Goal: Task Accomplishment & Management: Complete application form

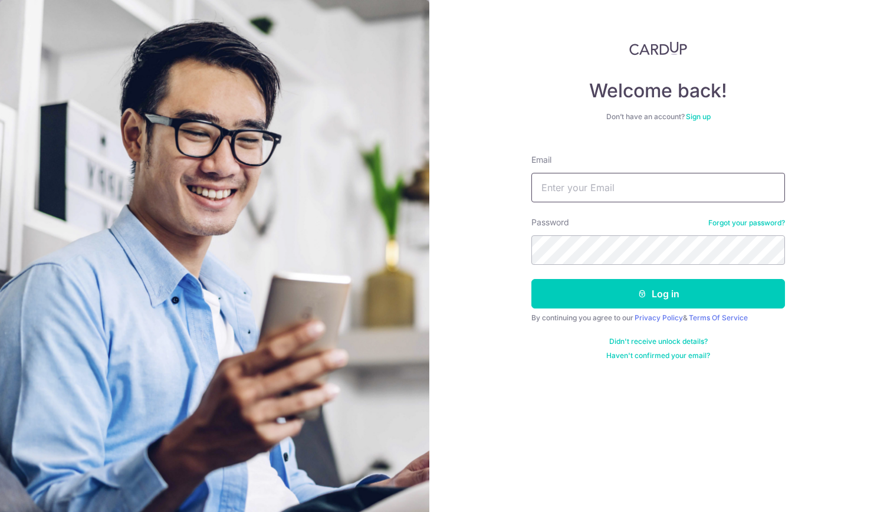
click at [663, 181] on input "Email" at bounding box center [658, 187] width 254 height 29
type input "tttrang0607@gmail.com"
click at [531, 279] on button "Log in" at bounding box center [658, 293] width 254 height 29
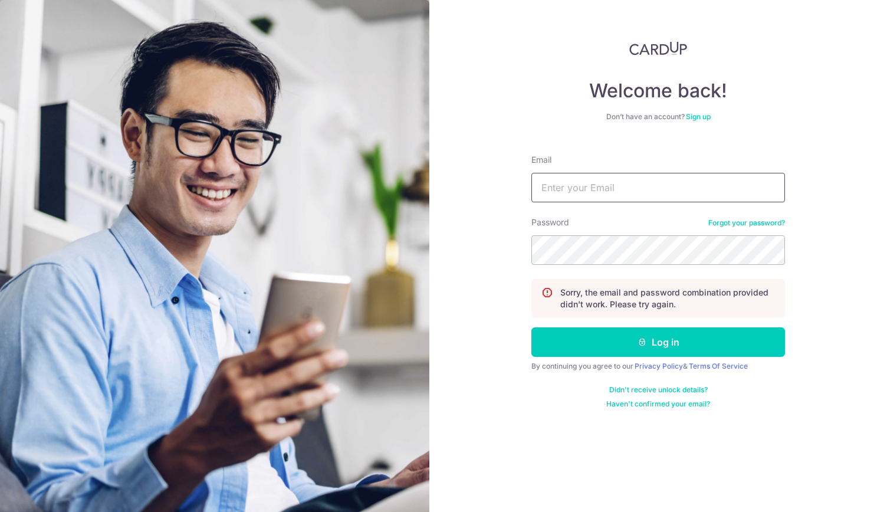
click at [585, 188] on input "Email" at bounding box center [658, 187] width 254 height 29
type input "tttrang0607@gmail.com"
click at [531, 327] on button "Log in" at bounding box center [658, 341] width 254 height 29
click at [617, 192] on input "Email" at bounding box center [658, 187] width 254 height 29
type input "[EMAIL_ADDRESS][DOMAIN_NAME]"
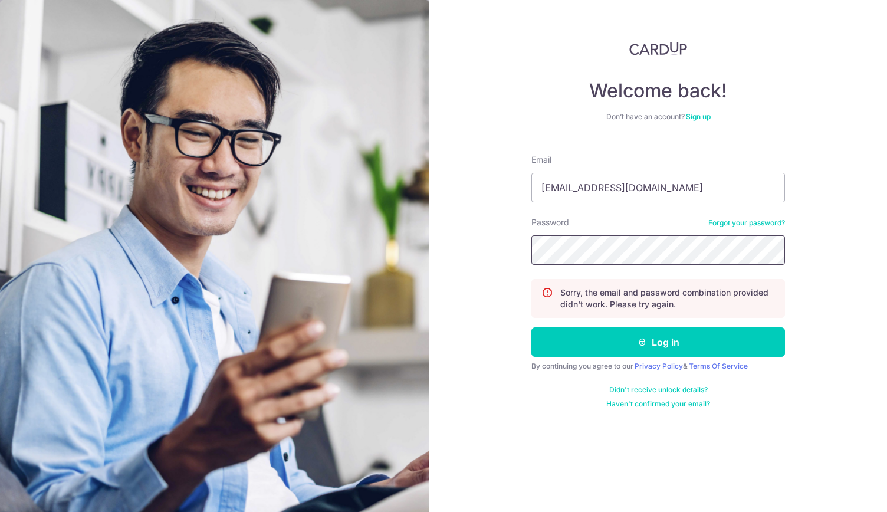
click at [531, 327] on button "Log in" at bounding box center [658, 341] width 254 height 29
click at [620, 191] on input "Email" at bounding box center [658, 187] width 254 height 29
click at [605, 193] on input "Email" at bounding box center [658, 187] width 254 height 29
type input "[EMAIL_ADDRESS][DOMAIN_NAME]"
click at [531, 327] on button "Log in" at bounding box center [658, 341] width 254 height 29
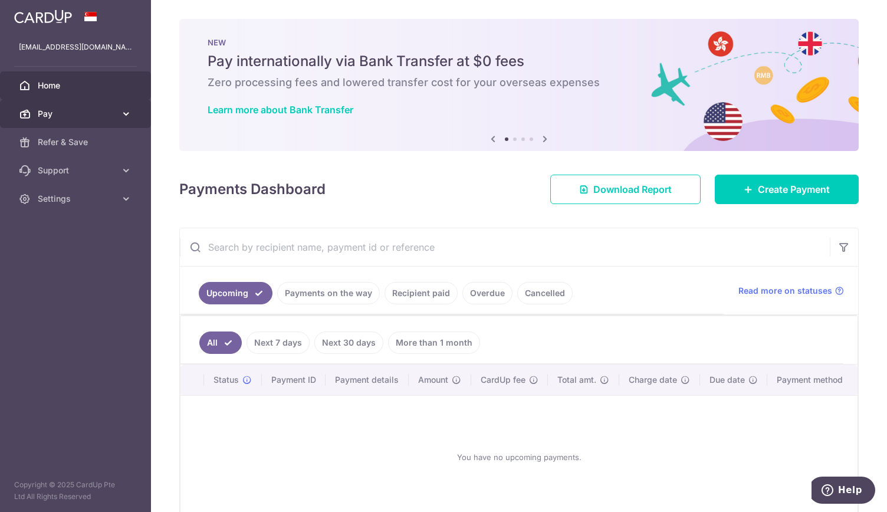
click at [130, 115] on icon at bounding box center [126, 114] width 12 height 12
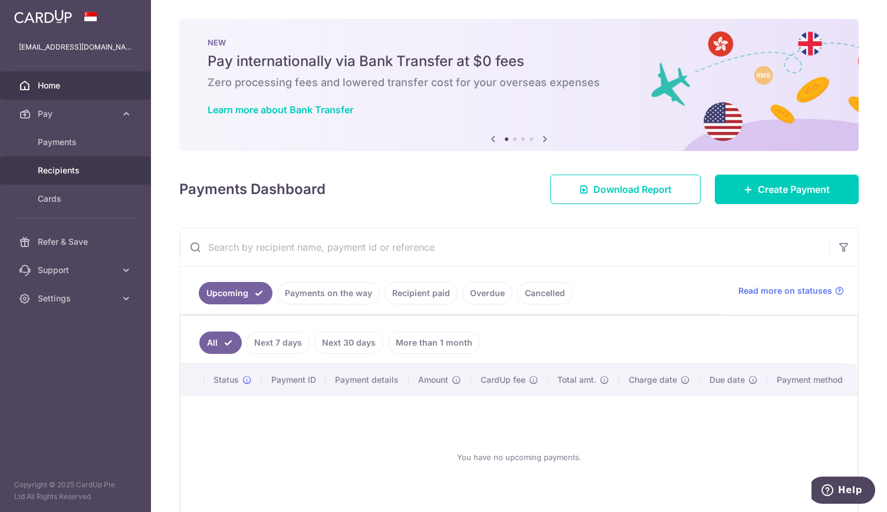
click at [70, 161] on link "Recipients" at bounding box center [75, 170] width 151 height 28
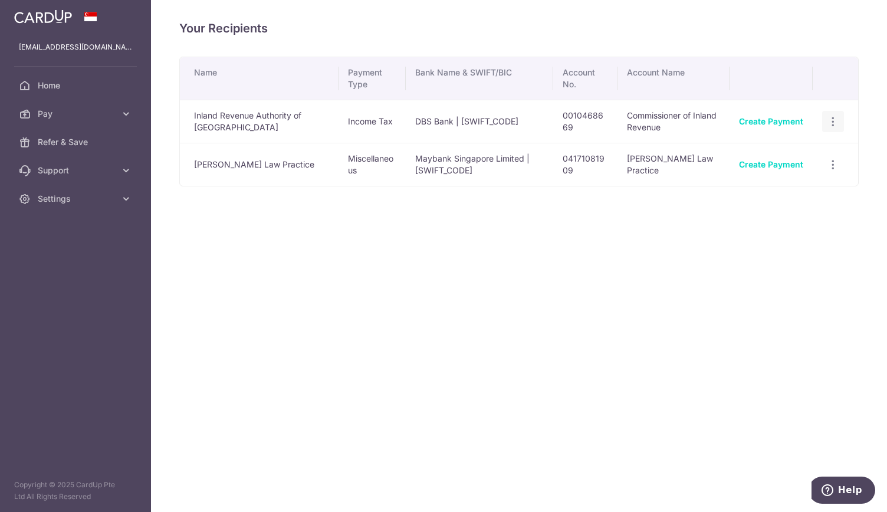
click at [833, 120] on icon "button" at bounding box center [833, 122] width 12 height 12
click at [803, 117] on link "Create Payment" at bounding box center [771, 121] width 64 height 10
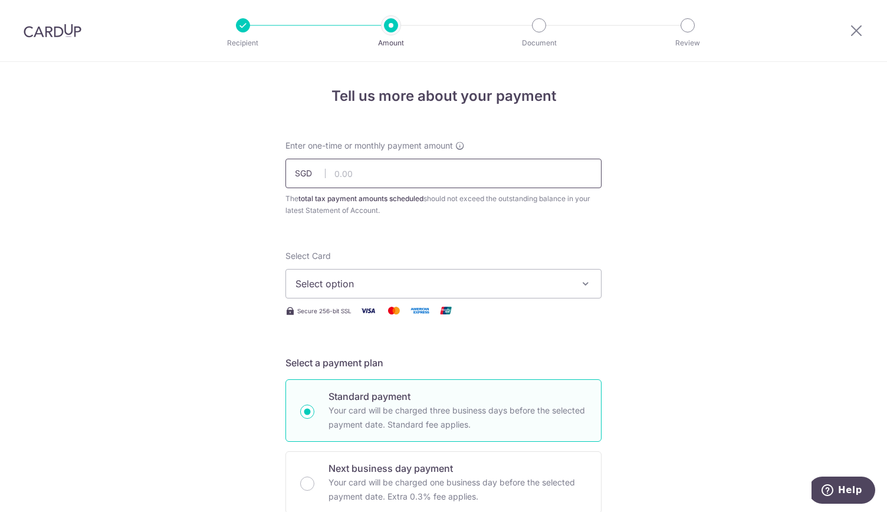
click at [348, 179] on input "text" at bounding box center [443, 173] width 316 height 29
paste input "$2,479.71"
click at [340, 177] on input "2479.71" at bounding box center [443, 173] width 316 height 29
type input "2,479.71"
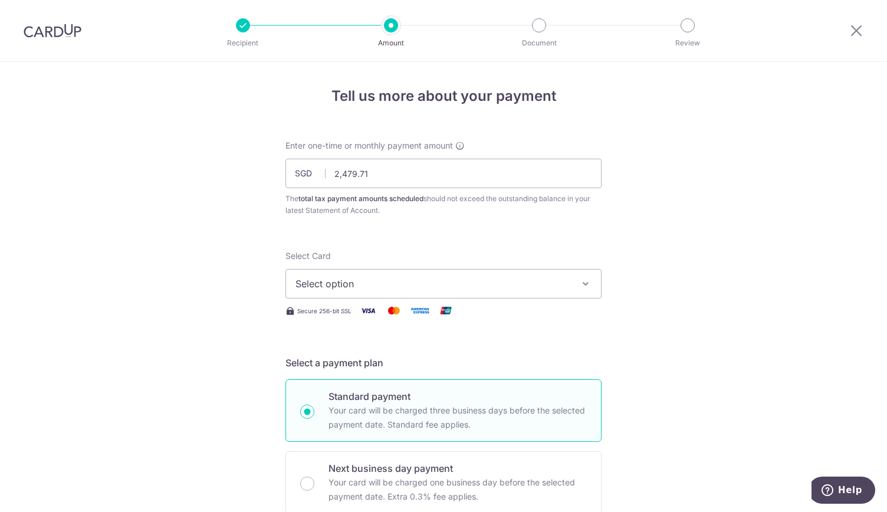
scroll to position [39, 0]
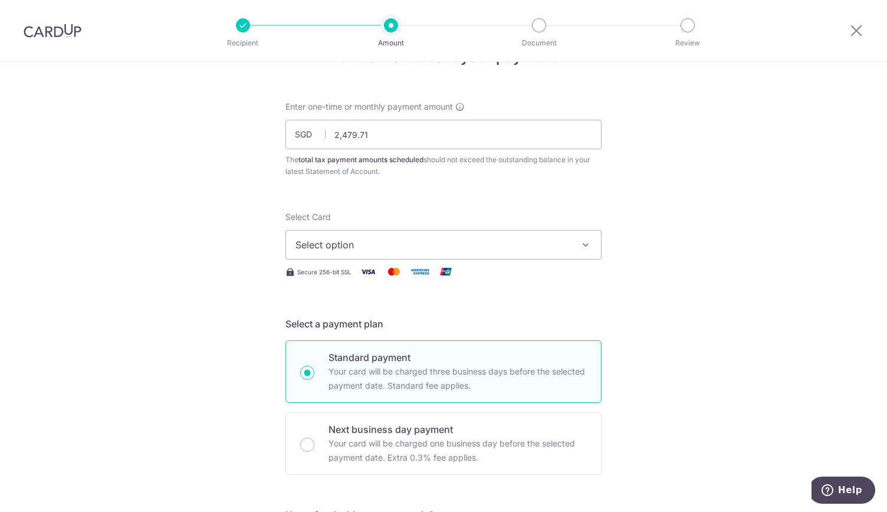
click at [538, 249] on span "Select option" at bounding box center [432, 245] width 275 height 14
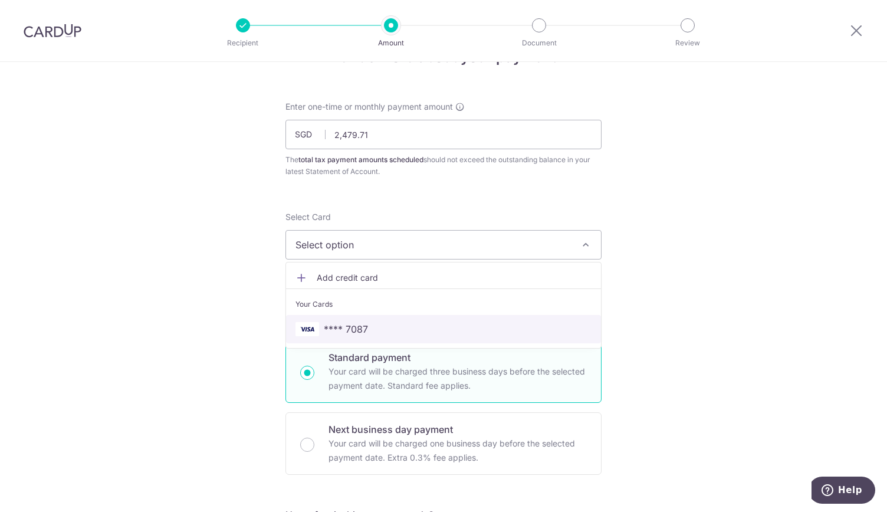
click at [388, 329] on span "**** 7087" at bounding box center [443, 329] width 296 height 14
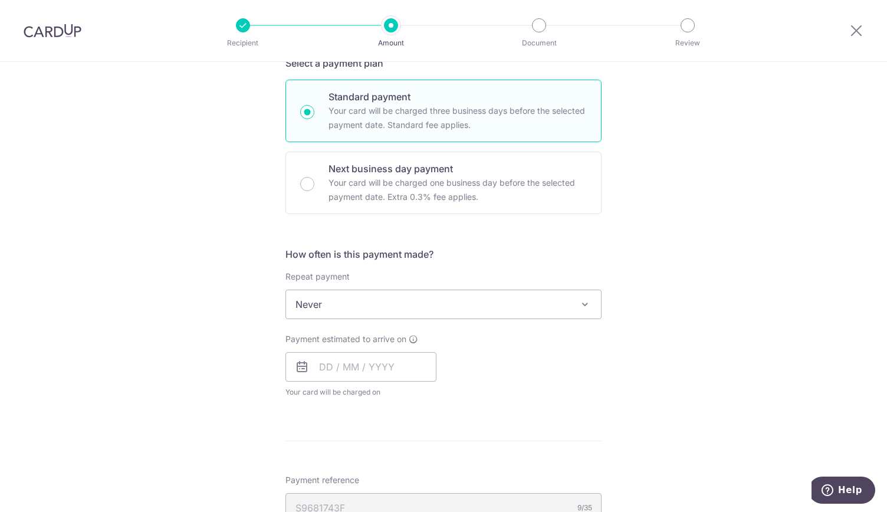
scroll to position [314, 0]
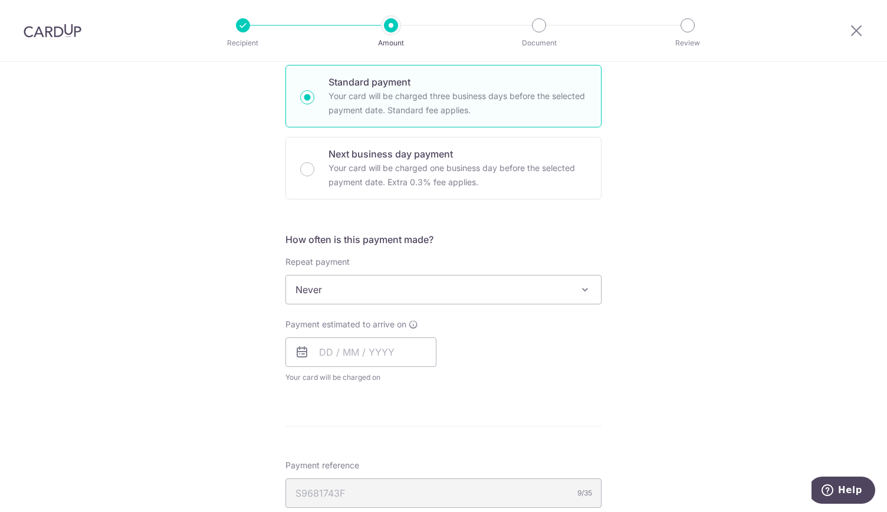
click at [555, 289] on span "Never" at bounding box center [443, 289] width 315 height 28
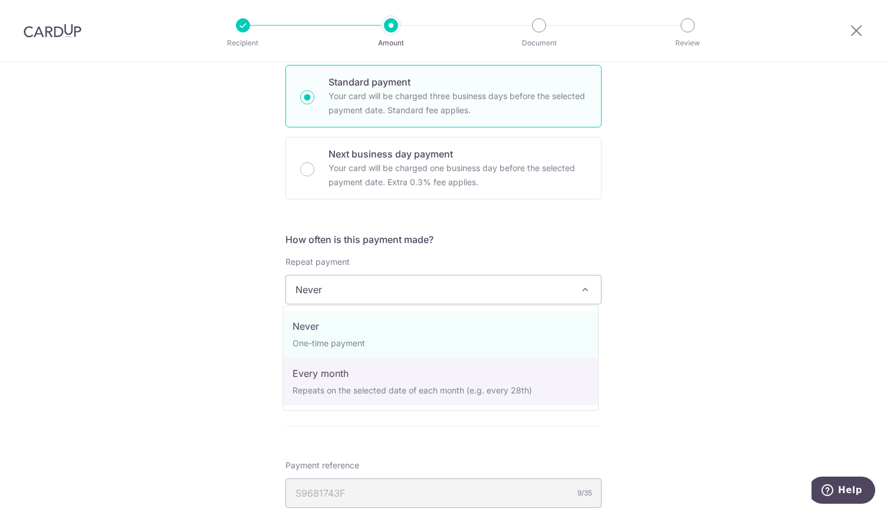
select select "3"
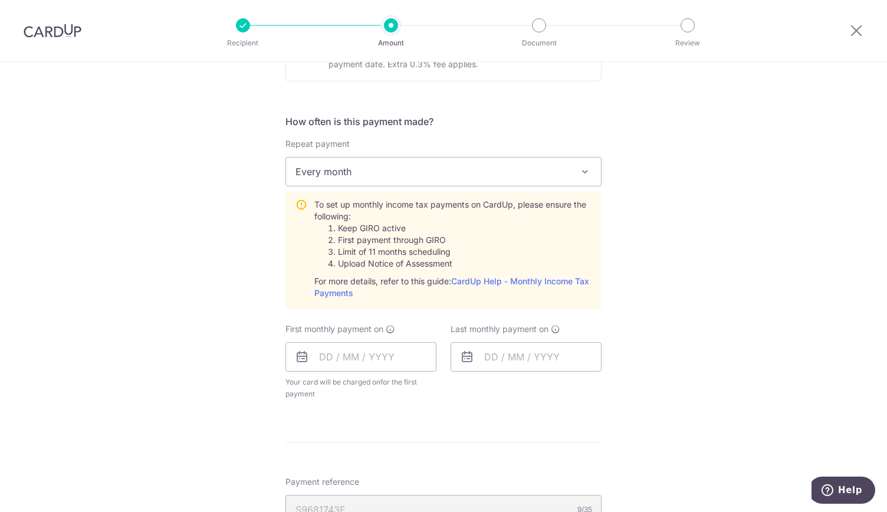
scroll to position [472, 0]
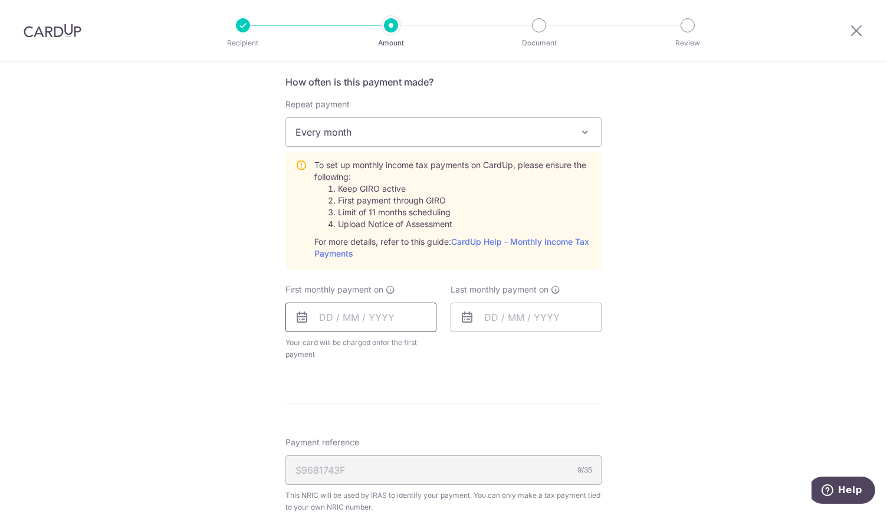
click at [314, 321] on input "text" at bounding box center [360, 317] width 151 height 29
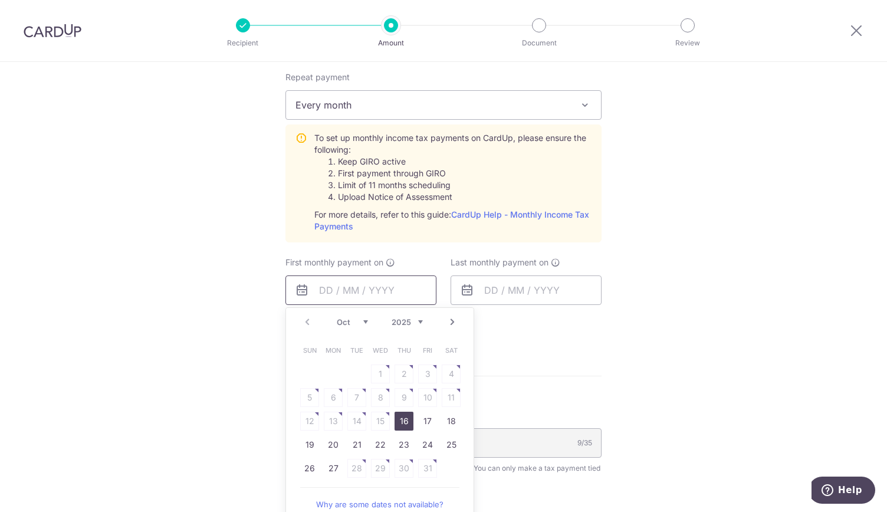
scroll to position [511, 0]
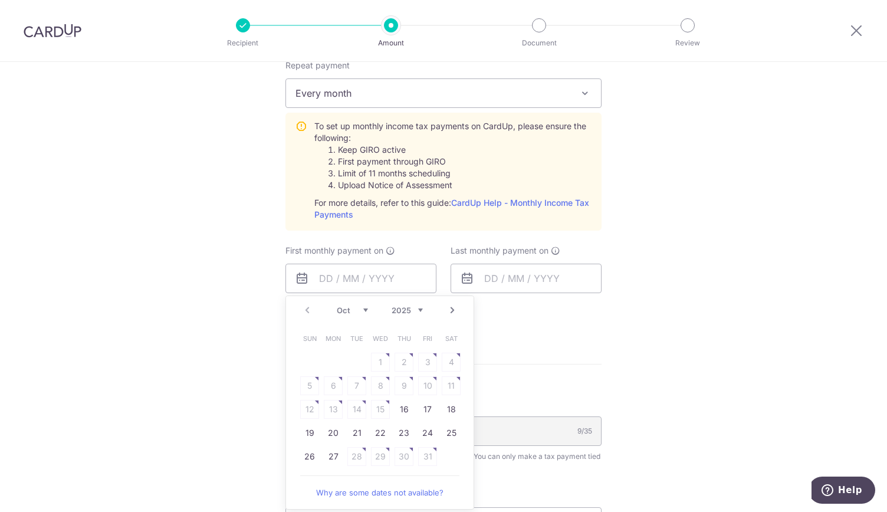
click at [362, 309] on select "Oct Nov Dec" at bounding box center [352, 310] width 31 height 9
click at [454, 307] on link "Next" at bounding box center [452, 310] width 14 height 14
click at [712, 307] on div "Tell us more about your payment Enter one-time or monthly payment amount SGD 2,…" at bounding box center [443, 166] width 887 height 1230
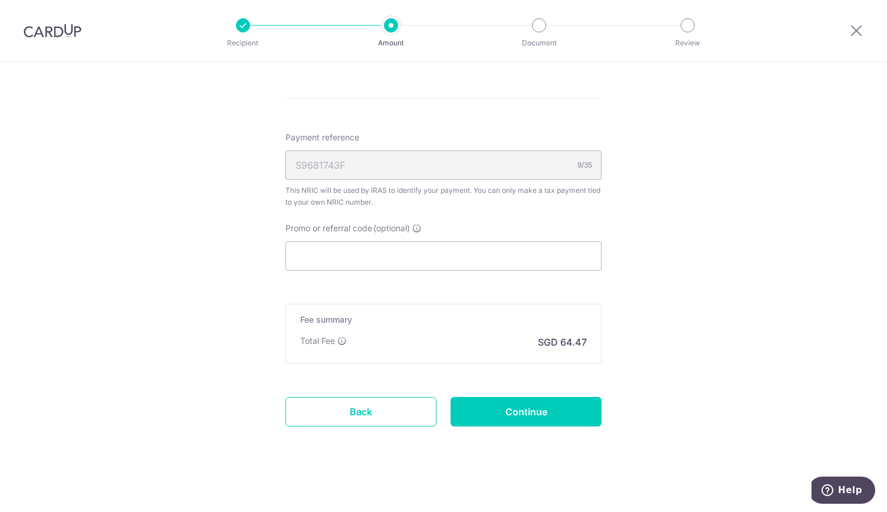
scroll to position [541, 0]
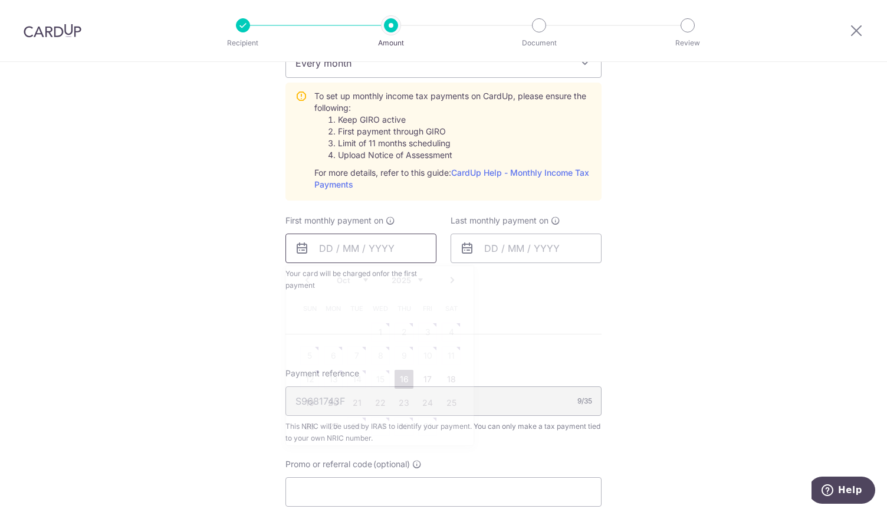
click at [377, 255] on input "text" at bounding box center [360, 248] width 151 height 29
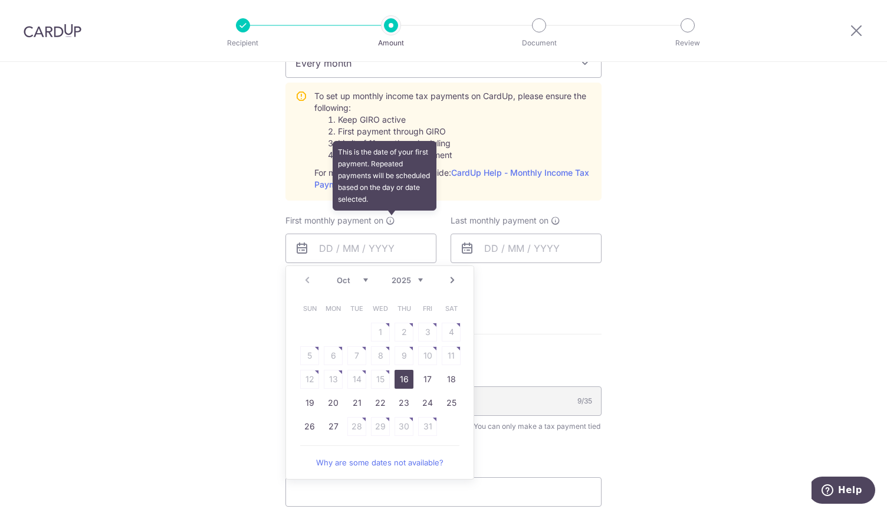
click at [386, 218] on icon at bounding box center [390, 220] width 9 height 9
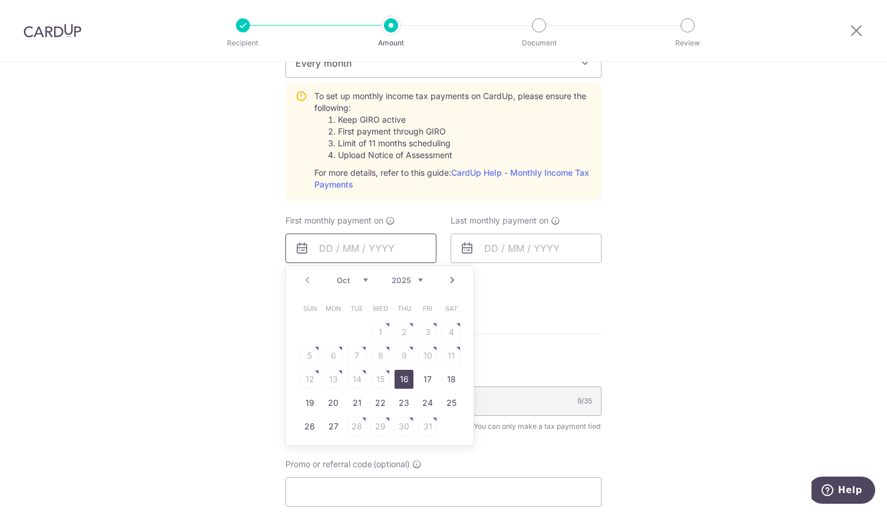
click at [362, 247] on input "text" at bounding box center [360, 248] width 151 height 29
click at [198, 270] on div "Tell us more about your payment Enter one-time or monthly payment amount SGD 2,…" at bounding box center [443, 136] width 887 height 1230
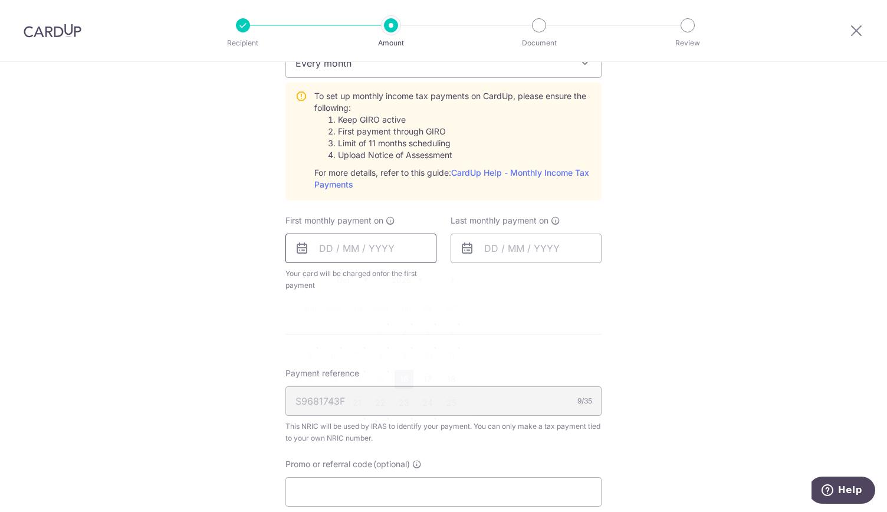
click at [350, 255] on input "text" at bounding box center [360, 248] width 151 height 29
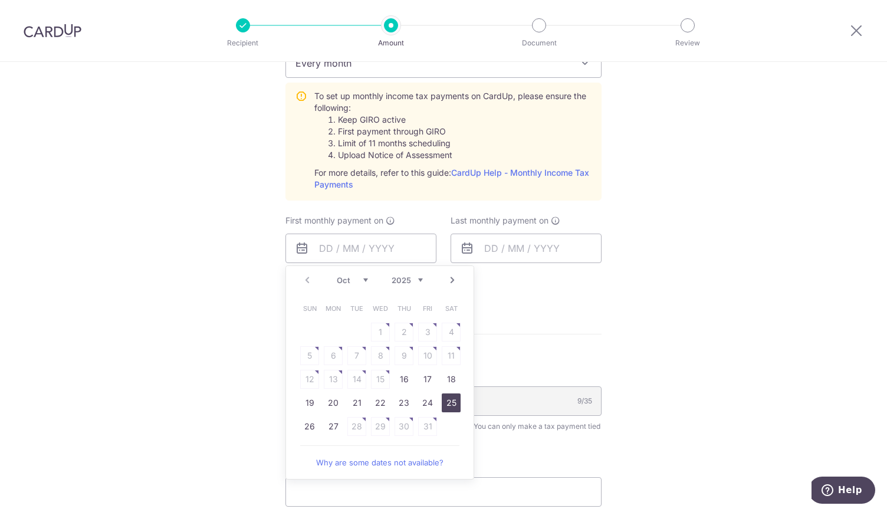
click at [446, 406] on link "25" at bounding box center [451, 402] width 19 height 19
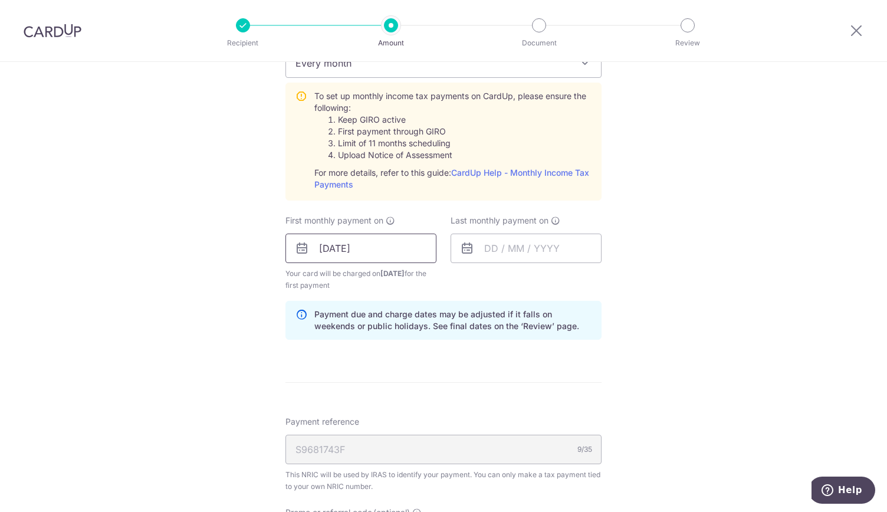
click at [342, 251] on input "25/10/2025" at bounding box center [360, 248] width 151 height 29
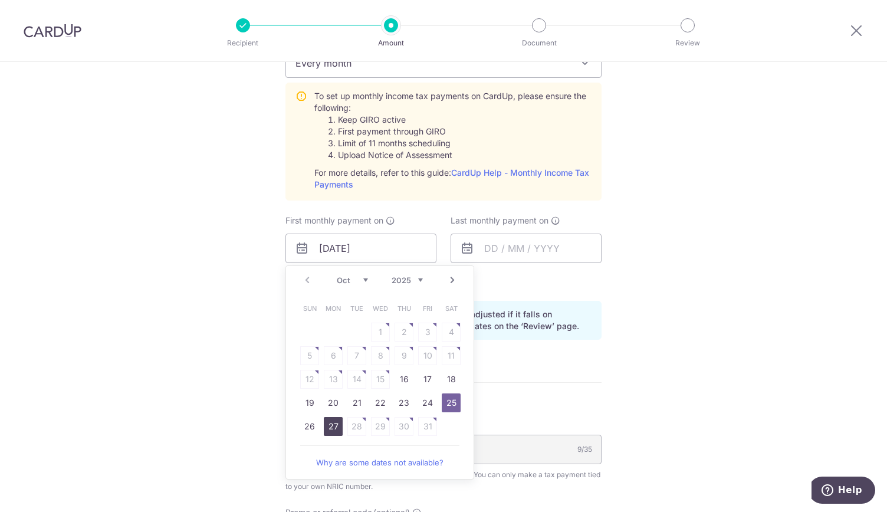
click at [331, 420] on link "27" at bounding box center [333, 426] width 19 height 19
type input "[DATE]"
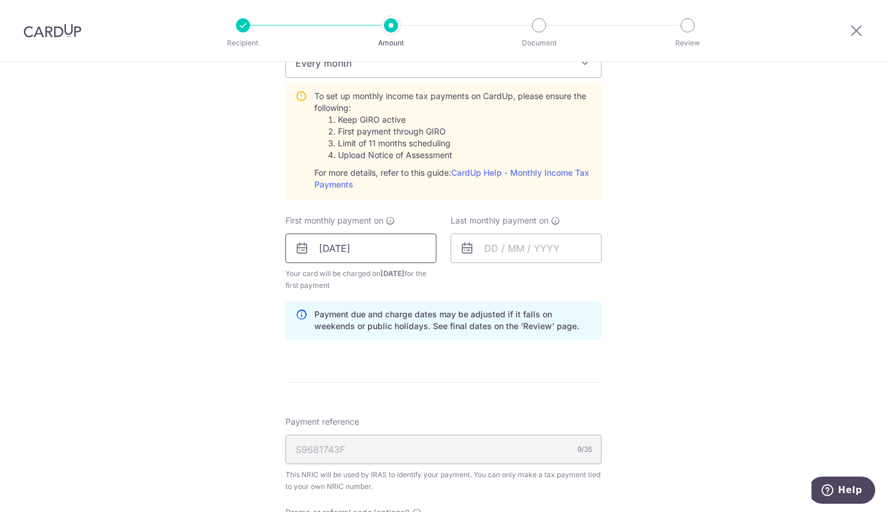
click at [389, 253] on input "[DATE]" at bounding box center [360, 248] width 151 height 29
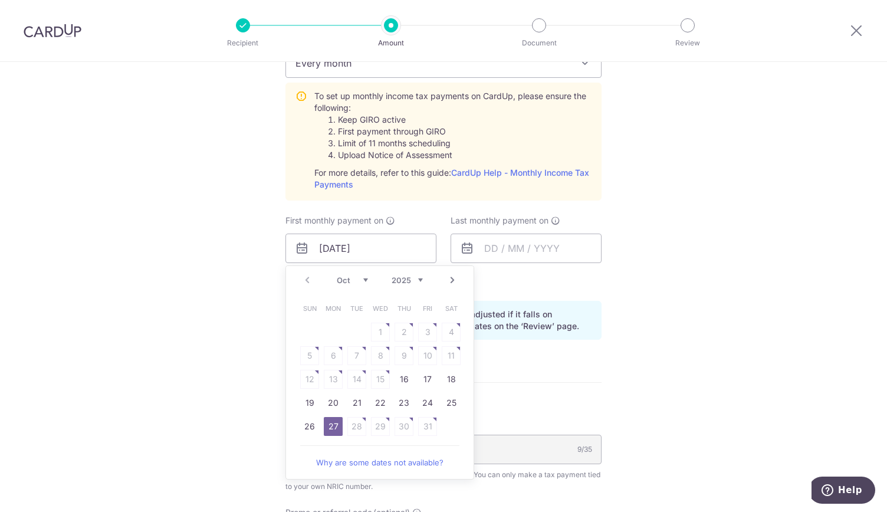
click at [451, 285] on div "Prev Next Oct Nov Dec 2025 2026" at bounding box center [380, 280] width 188 height 28
click at [451, 277] on link "Next" at bounding box center [452, 280] width 14 height 14
click at [310, 278] on link "Prev" at bounding box center [307, 280] width 14 height 14
click at [666, 303] on div "Tell us more about your payment Enter one-time or monthly payment amount SGD 2,…" at bounding box center [443, 160] width 887 height 1278
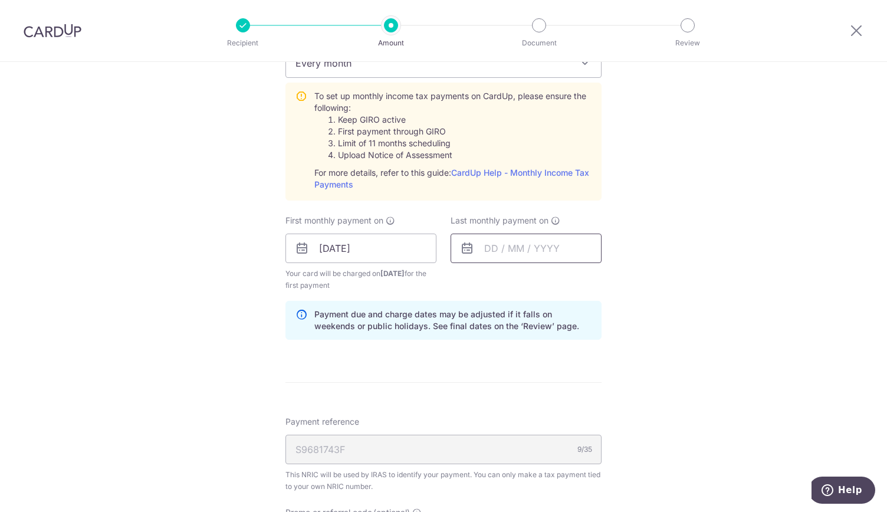
click at [516, 245] on input "text" at bounding box center [526, 248] width 151 height 29
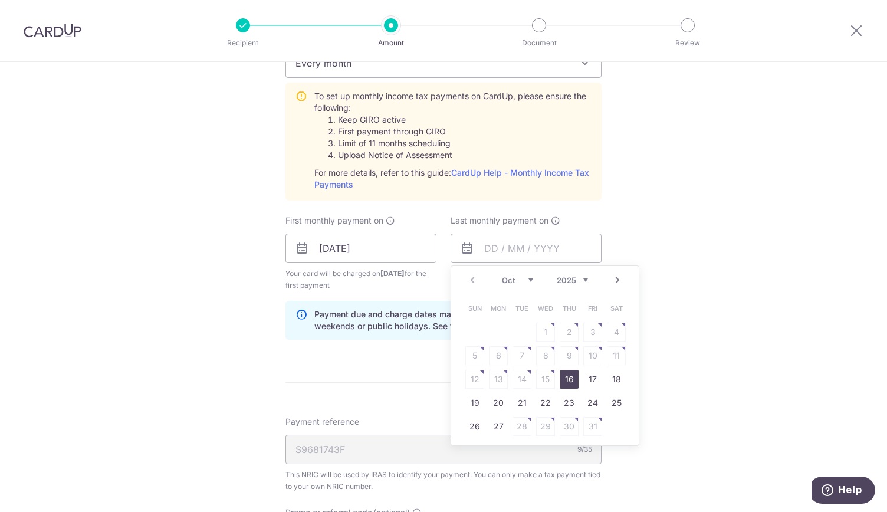
click at [508, 278] on select "Oct Nov Dec" at bounding box center [517, 279] width 31 height 9
click at [562, 275] on select "2025 2026" at bounding box center [572, 279] width 31 height 9
click at [508, 280] on select "Jan Feb Mar Apr May Jun Jul Aug Sep Oct Nov" at bounding box center [517, 279] width 31 height 9
click at [543, 404] on link "25" at bounding box center [545, 402] width 19 height 19
type input "25/03/2026"
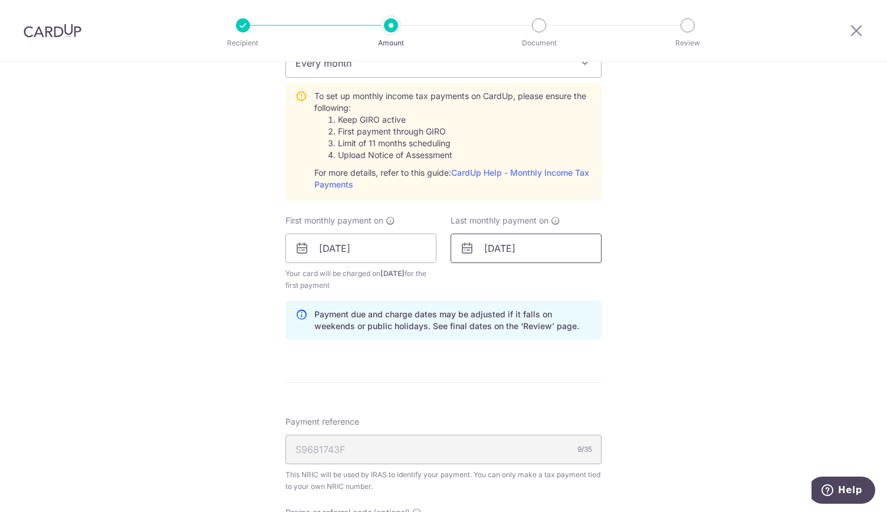
click at [542, 243] on input "25/03/2026" at bounding box center [526, 248] width 151 height 29
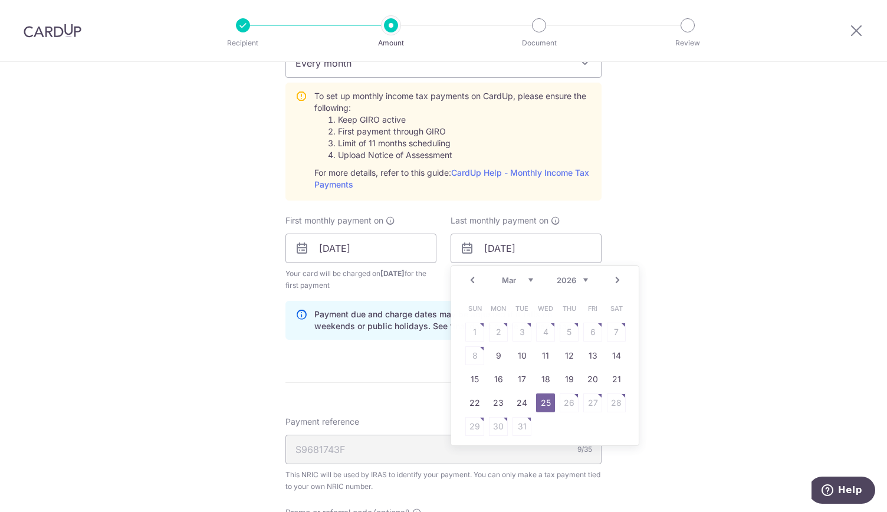
click at [743, 364] on div "Tell us more about your payment Enter one-time or monthly payment amount SGD 2,…" at bounding box center [443, 160] width 887 height 1278
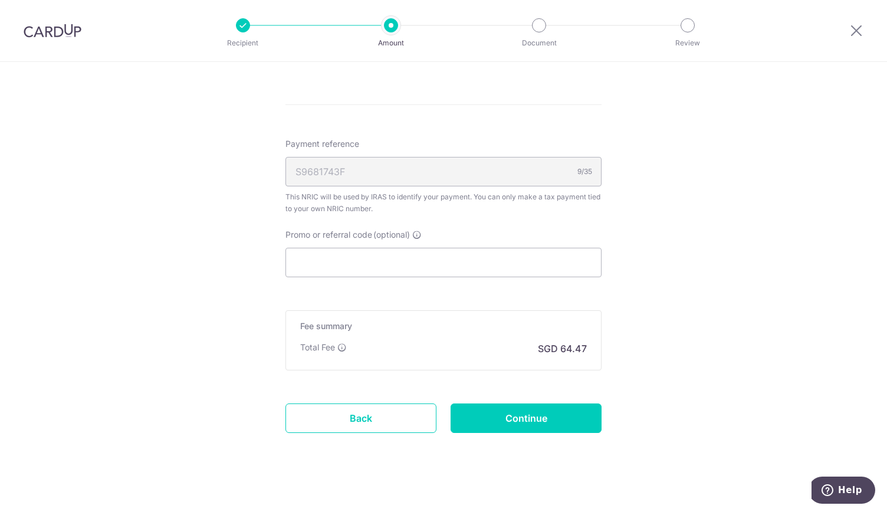
scroll to position [825, 0]
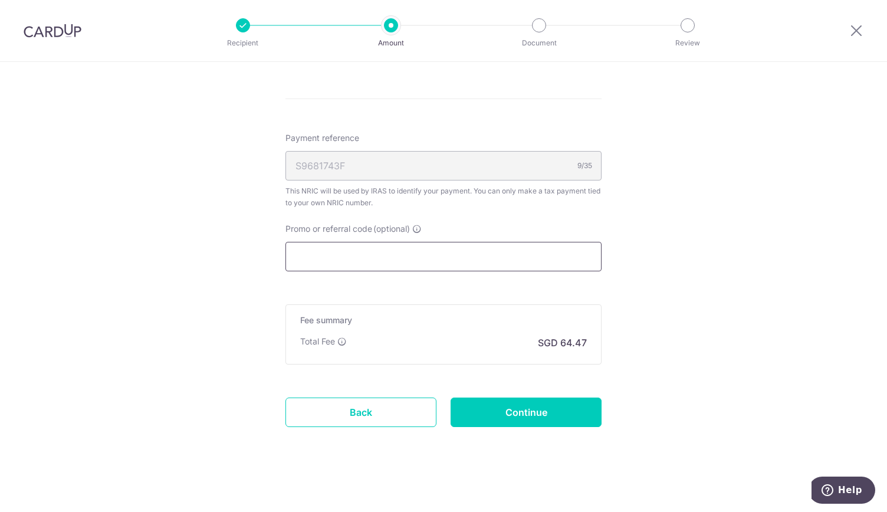
click at [537, 249] on input "Promo or referral code (optional)" at bounding box center [443, 256] width 316 height 29
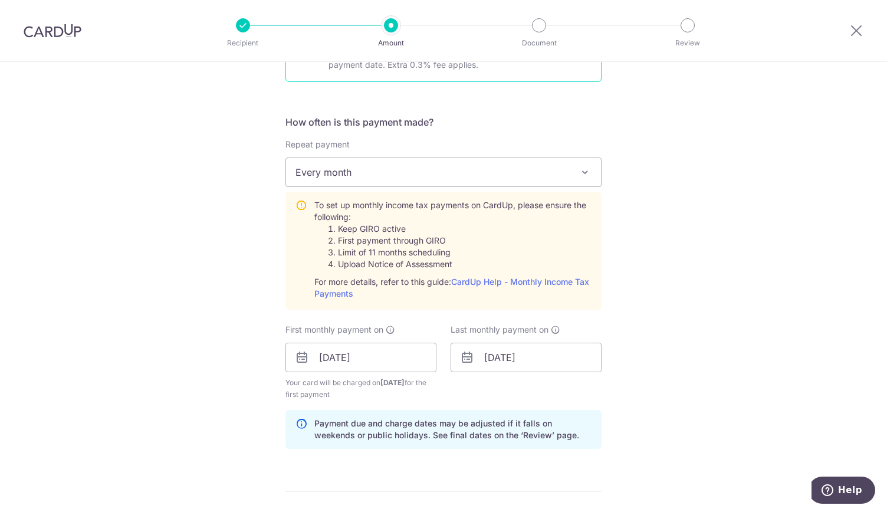
scroll to position [746, 0]
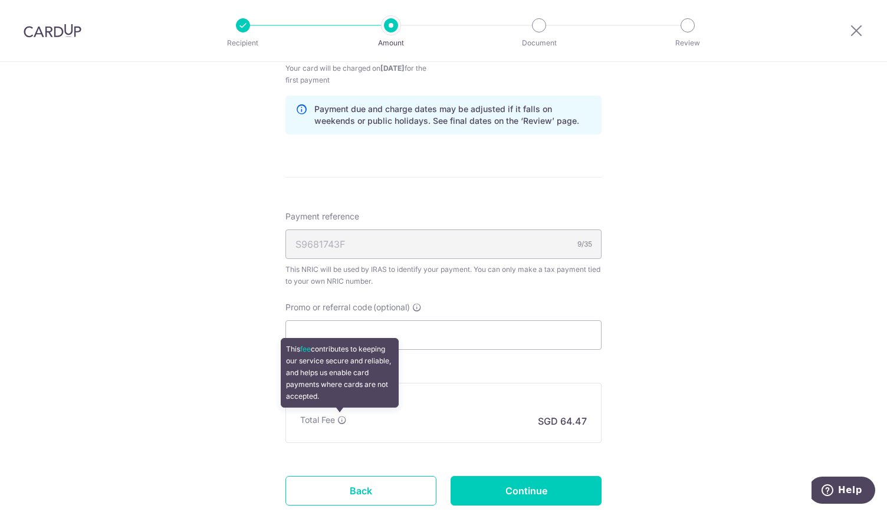
click at [340, 416] on icon at bounding box center [341, 419] width 9 height 9
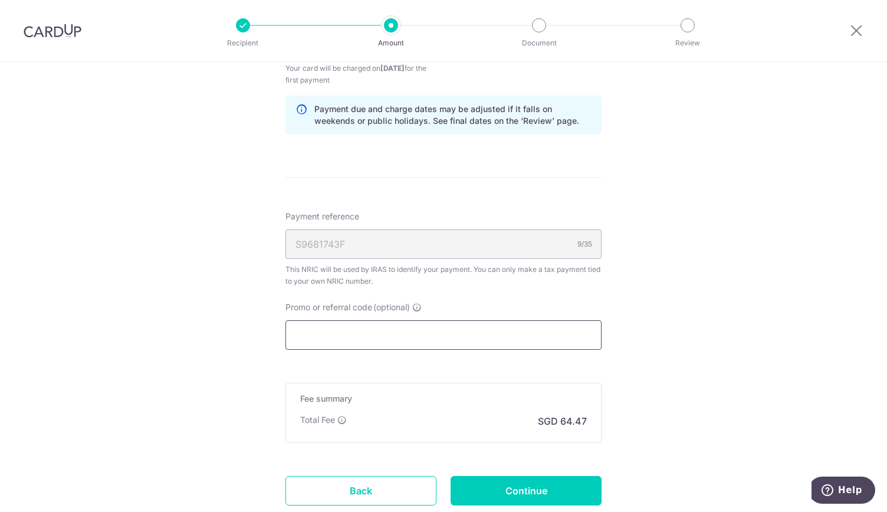
click at [438, 329] on input "Promo or referral code (optional)" at bounding box center [443, 334] width 316 height 29
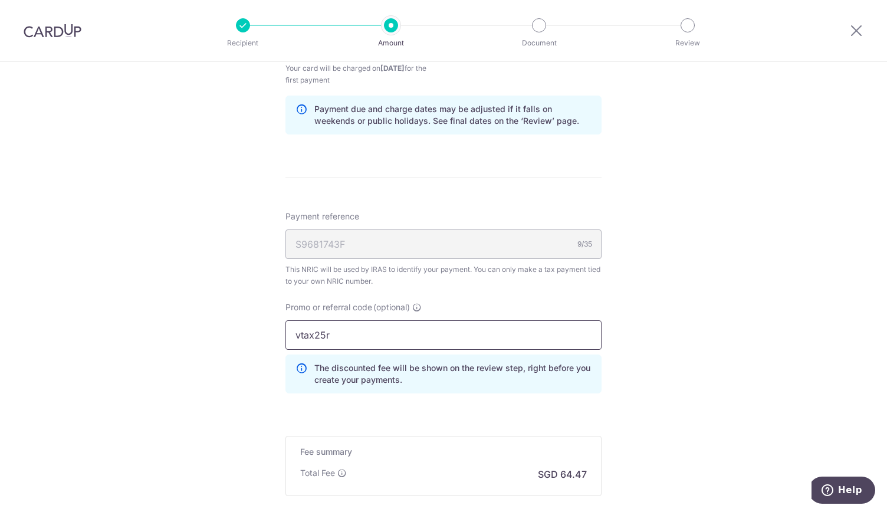
type input "vtax25r"
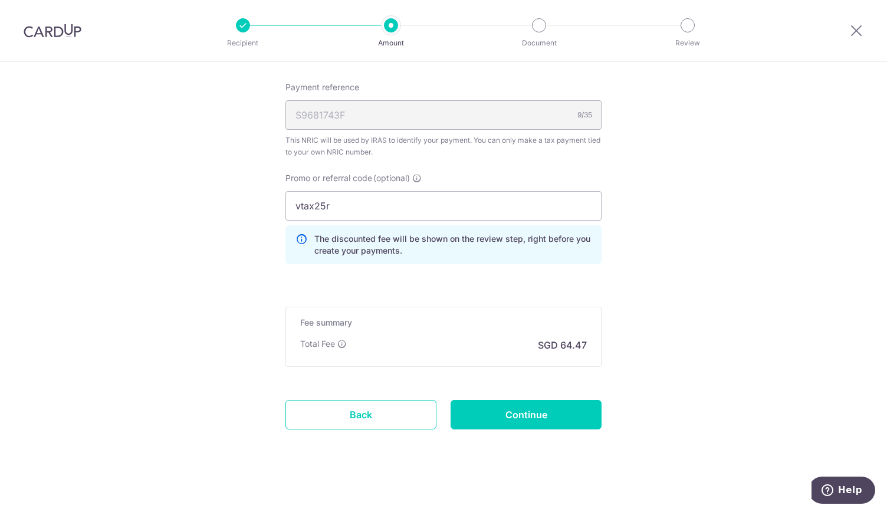
scroll to position [878, 0]
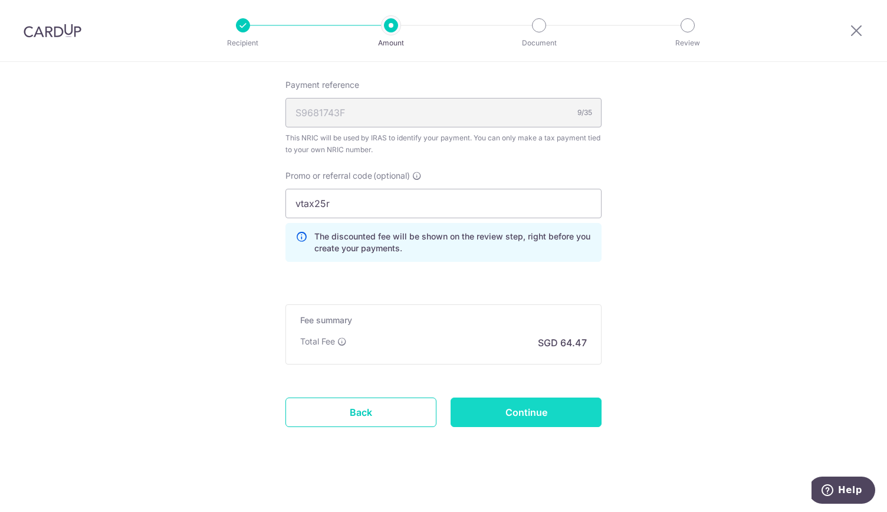
click at [475, 409] on input "Continue" at bounding box center [526, 412] width 151 height 29
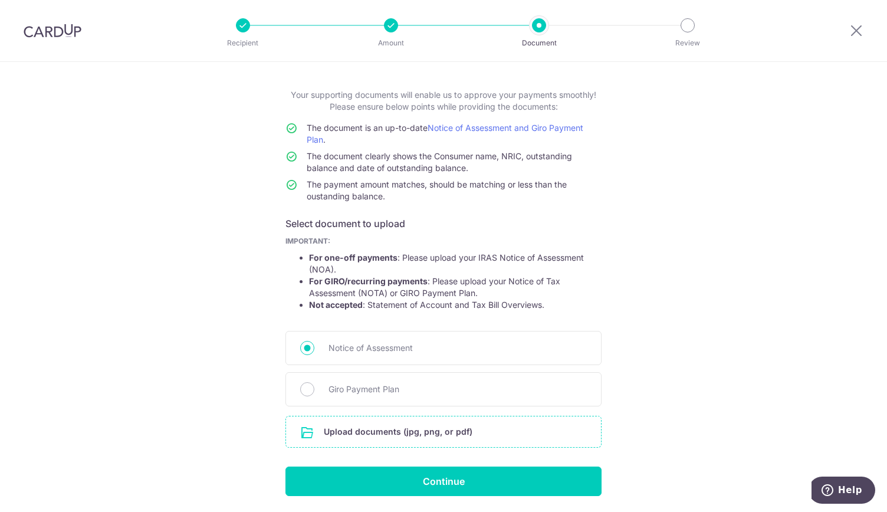
scroll to position [78, 0]
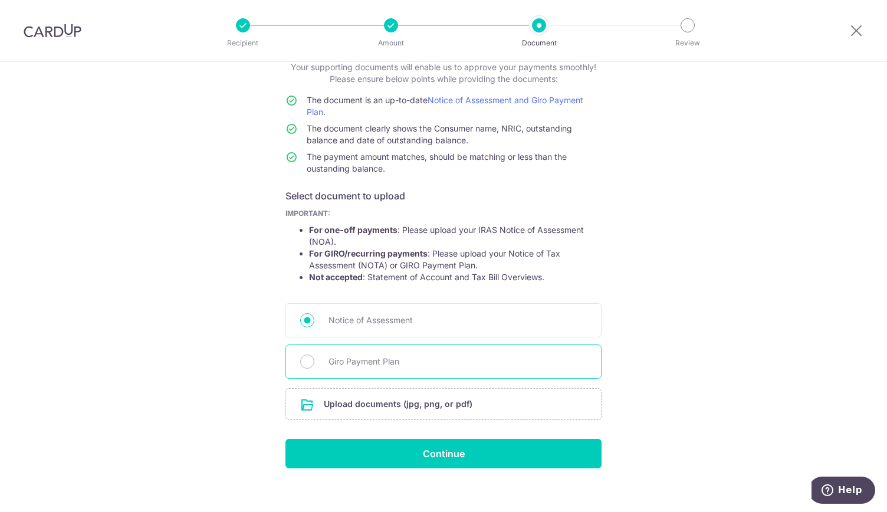
click at [408, 360] on span "Giro Payment Plan" at bounding box center [458, 361] width 258 height 14
click at [314, 360] on input "Giro Payment Plan" at bounding box center [307, 361] width 14 height 14
radio input "true"
click at [444, 412] on input "file" at bounding box center [443, 404] width 315 height 31
type input "C:\fakepath\86d37ae5-123a-4609-a362-855640b1b483.pdf"
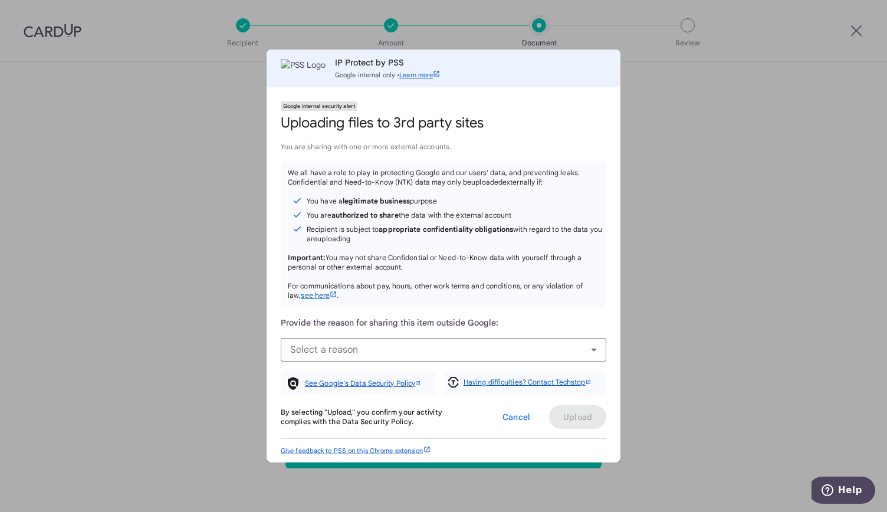
click at [389, 346] on div "Select a reason" at bounding box center [440, 350] width 301 height 14
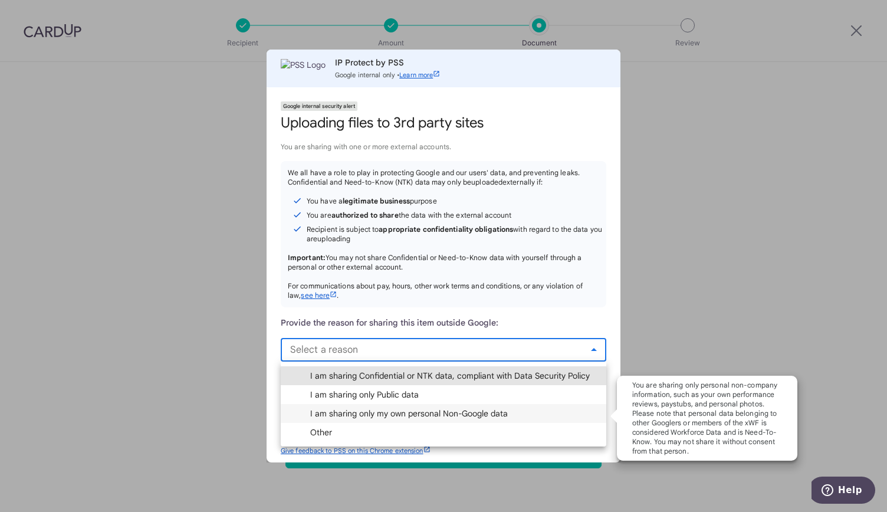
click at [372, 413] on span "I am sharing only my own personal Non-Google data" at bounding box center [409, 414] width 198 height 12
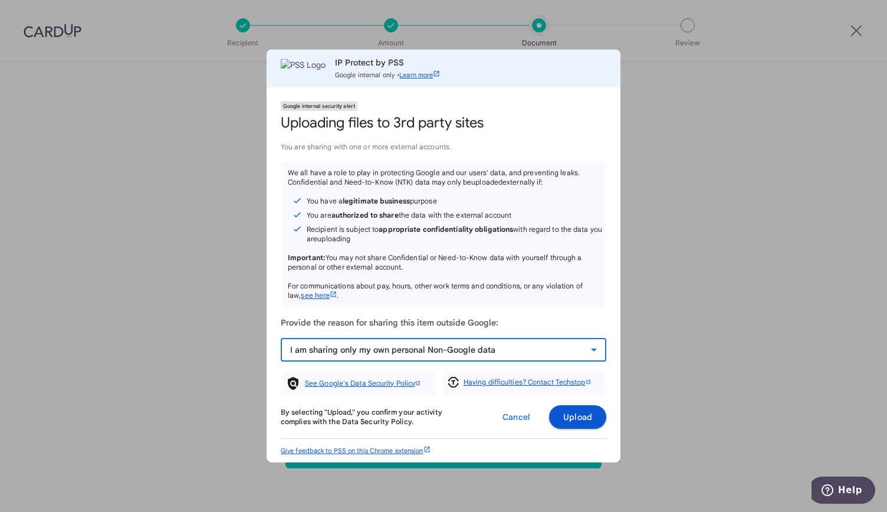
click at [573, 422] on span "Upload" at bounding box center [577, 417] width 29 height 12
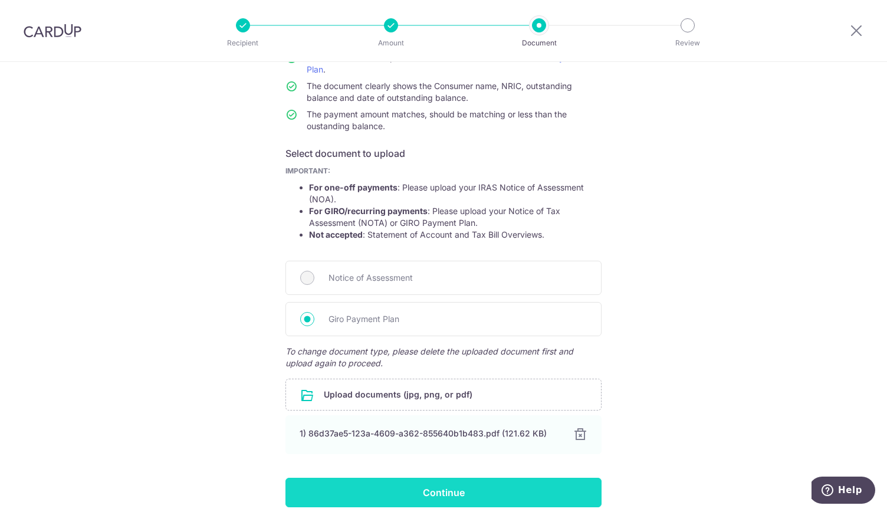
scroll to position [170, 0]
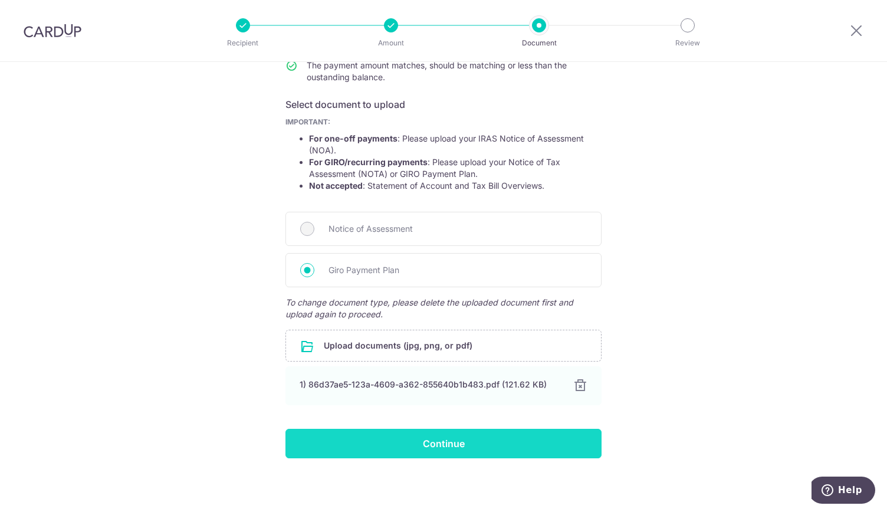
click at [431, 446] on input "Continue" at bounding box center [443, 443] width 316 height 29
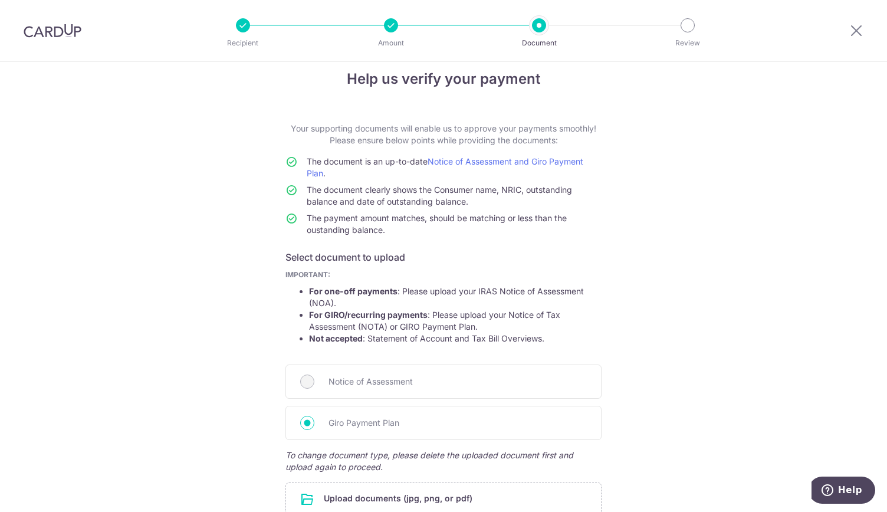
scroll to position [13, 0]
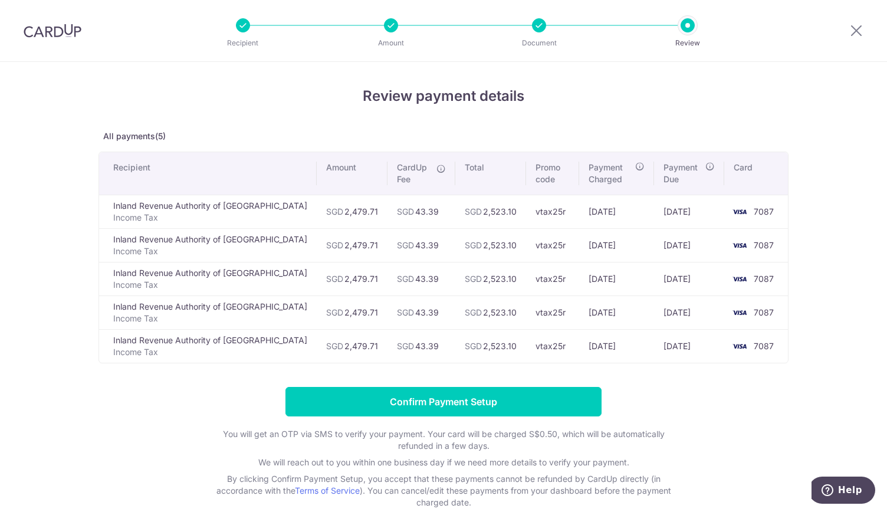
click at [69, 443] on div "Review payment details All payments(5) Recipient Amount CardUp Fee Total Promo …" at bounding box center [443, 320] width 887 height 516
click at [198, 313] on p "Income Tax" at bounding box center [210, 319] width 194 height 12
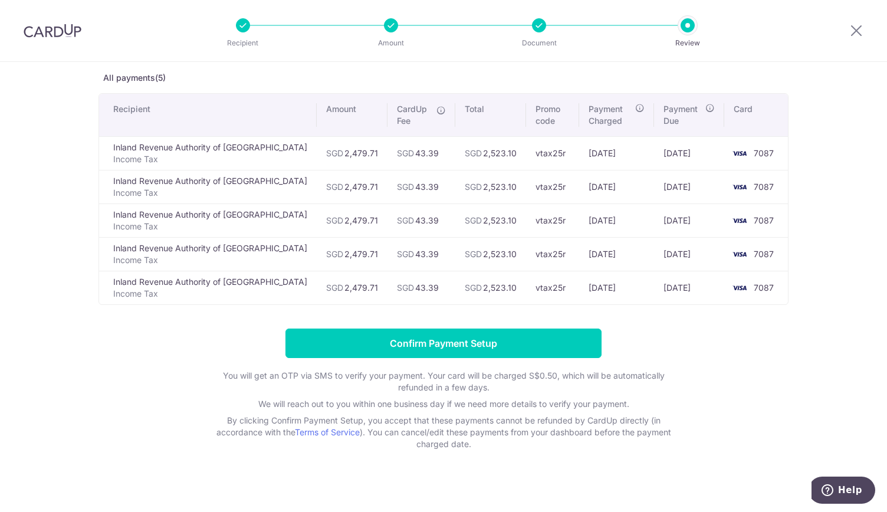
scroll to position [64, 0]
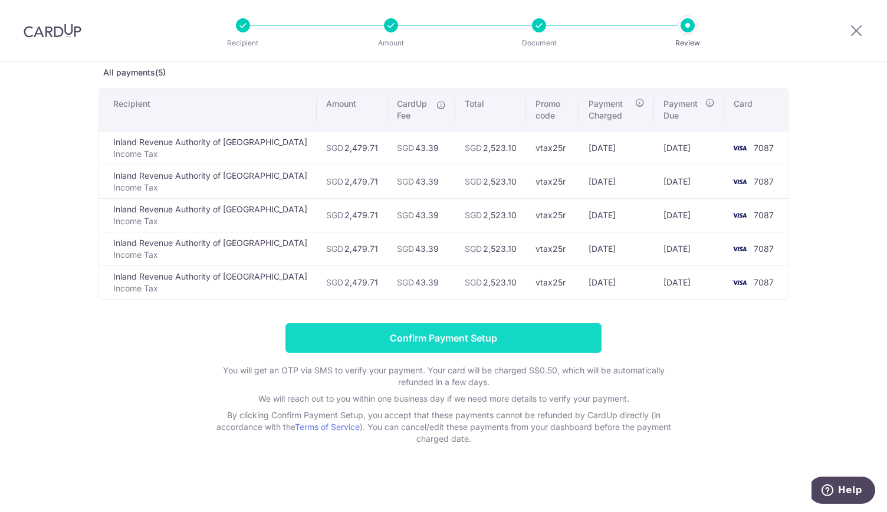
click at [429, 337] on input "Confirm Payment Setup" at bounding box center [443, 337] width 316 height 29
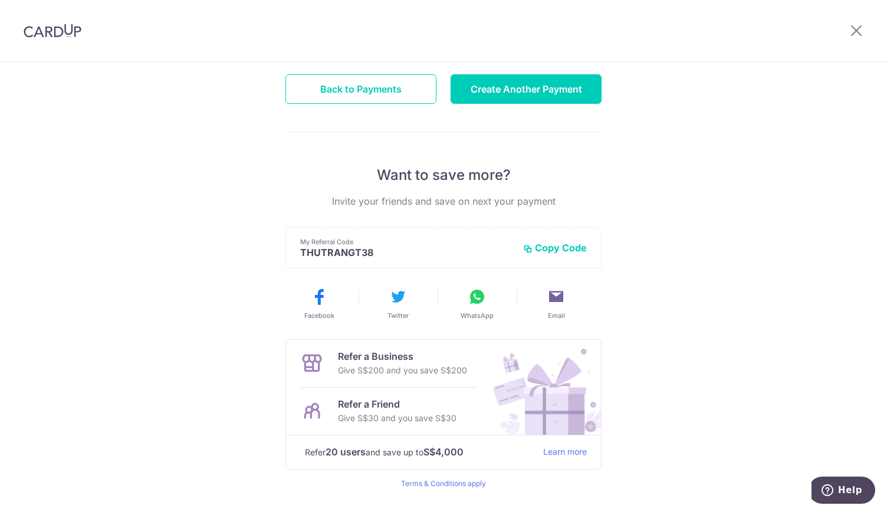
scroll to position [139, 0]
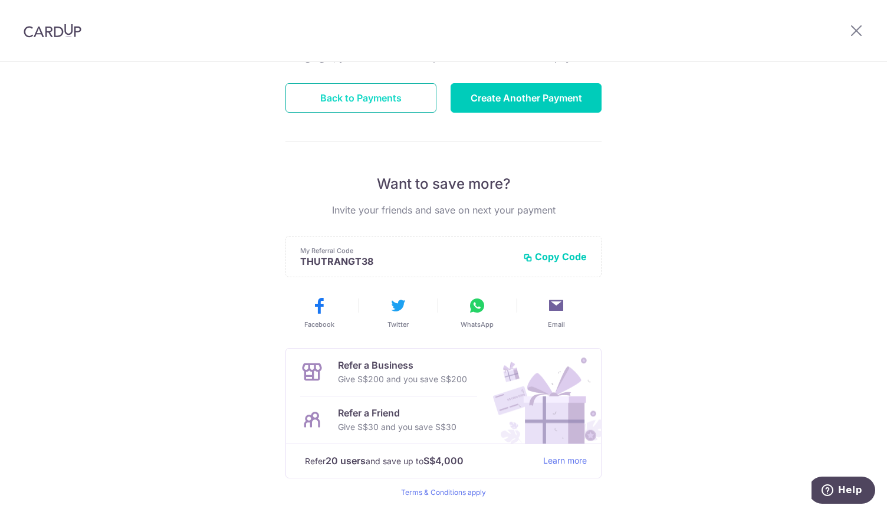
click at [398, 102] on button "Back to Payments" at bounding box center [360, 97] width 151 height 29
